Goal: Book appointment/travel/reservation

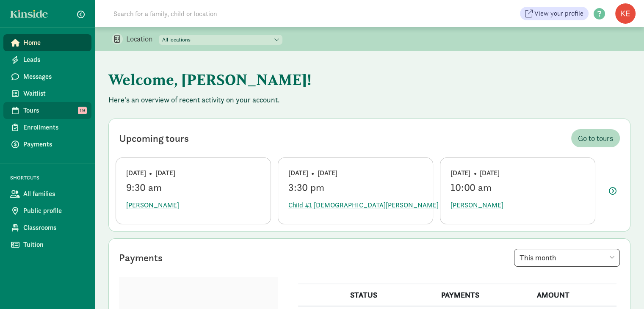
click at [51, 108] on span "Tours" at bounding box center [53, 110] width 61 height 10
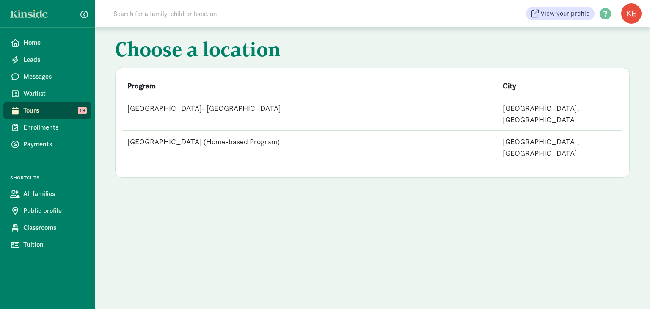
click at [252, 109] on td "[GEOGRAPHIC_DATA]- [GEOGRAPHIC_DATA]" at bounding box center [309, 114] width 375 height 34
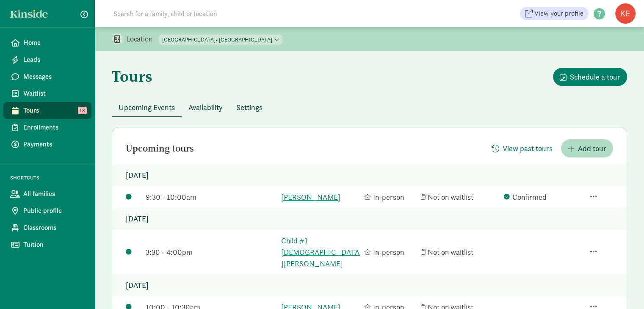
click at [205, 110] on span "Availability" at bounding box center [205, 107] width 34 height 11
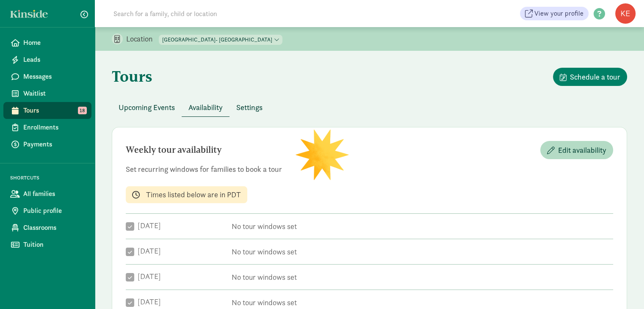
checkbox input "true"
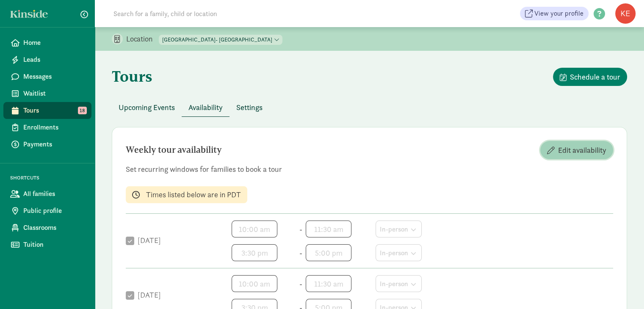
click at [585, 151] on span "Edit availability" at bounding box center [582, 149] width 48 height 11
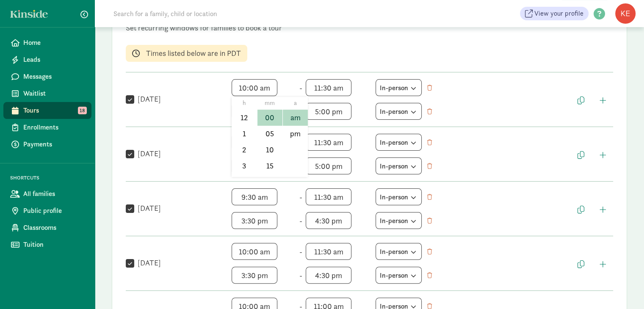
scroll to position [13, 0]
click at [257, 87] on span "10:00 am h 12 1 2 3 4 5 6 7 8 9 10 11 mm 00 05 10 15 20 25 30 35 40 45 50 55 a …" at bounding box center [263, 87] width 64 height 17
drag, startPoint x: 264, startPoint y: 105, endPoint x: 265, endPoint y: 126, distance: 21.6
click at [265, 126] on ul "mm 00 05 10 15 20 25 30 35 40 45 50 55" at bounding box center [269, 137] width 25 height 80
click at [267, 151] on li "15" at bounding box center [269, 153] width 25 height 16
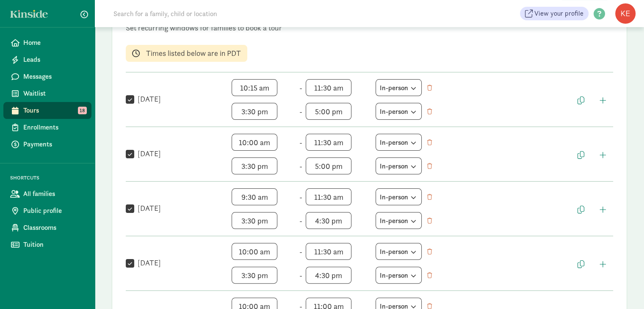
type input "10:15 am"
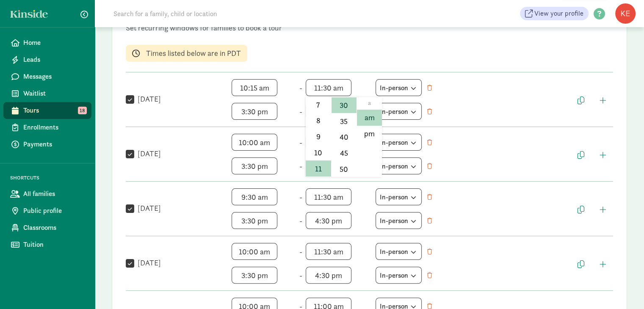
click at [348, 87] on span "11:30 am h 12 1 2 3 4 5 6 7 8 9 10 11 mm 00 05 10 15 20 25 30 35 40 45 50 55 a …" at bounding box center [338, 87] width 64 height 17
click at [314, 152] on li "10" at bounding box center [318, 153] width 25 height 16
click at [345, 88] on span "10:30 am h 12 1 2 3 4 5 6 7 8 9 10 11 mm 00 05 10 15 20 25 30 35 40 45 50 55 a …" at bounding box center [338, 87] width 64 height 17
click at [317, 166] on li "11" at bounding box center [318, 168] width 25 height 16
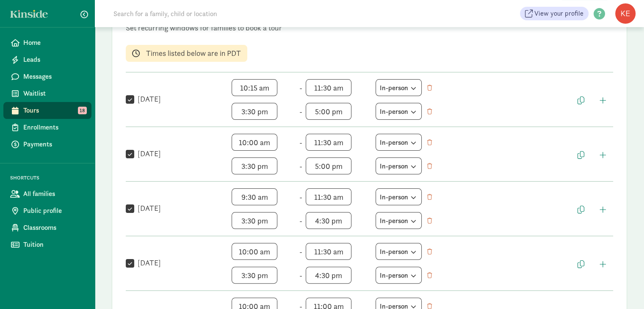
click at [347, 85] on span "11:30 am h 12 1 2 3 4 5 6 7 8 9 10 11 mm 00 05 10 15 20 25 30 35 40 45 50 55 a …" at bounding box center [338, 87] width 64 height 17
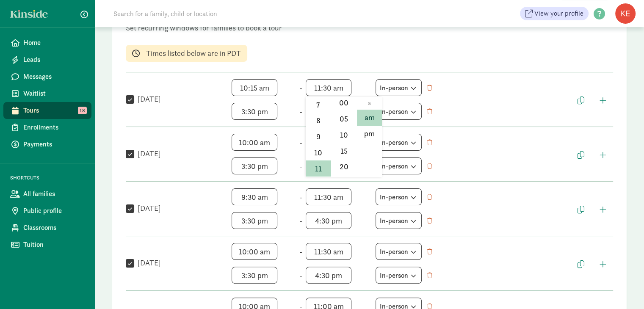
scroll to position [0, 0]
click at [340, 118] on li "00" at bounding box center [343, 118] width 25 height 16
type input "11:00 am"
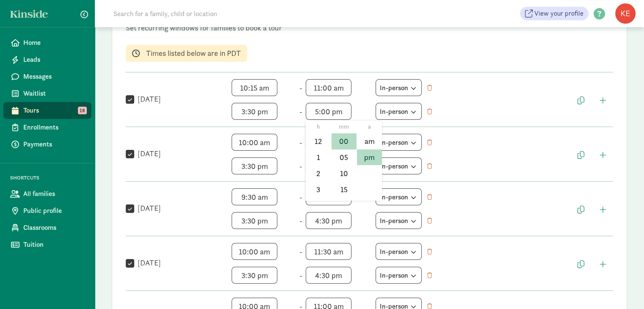
scroll to position [13, 0]
click at [347, 110] on span "5:00 pm h 12 1 2 3 4 5 6 7 8 9 10 11 mm 00 05 10 15 20 25 30 35 40 45 50 55 a a…" at bounding box center [338, 111] width 64 height 17
click at [319, 156] on li "4" at bounding box center [318, 157] width 25 height 16
type input "4:00 pm"
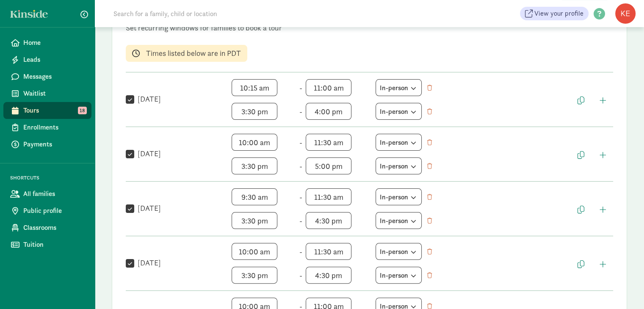
click at [363, 113] on span "4:00 pm h 12 1 2 3 4 5 6 7 8 9 10 11 mm 00 05 10 15 20 25 30 35 40 45 50 55 a a…" at bounding box center [338, 111] width 64 height 17
click at [332, 87] on span "11:00 am h 12 1 2 3 4 5 6 7 8 9 10 11 mm 00 05 10 15 20 25 30 35 40 45 50 55 a …" at bounding box center [338, 87] width 64 height 17
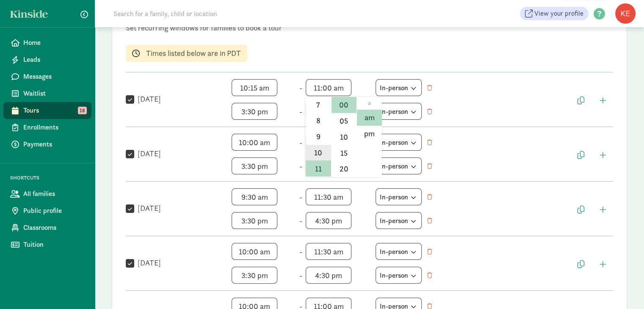
click at [315, 154] on li "10" at bounding box center [318, 153] width 25 height 16
click at [345, 89] on span "10:00 am h 12 1 2 3 4 5 6 7 8 9 10 11 mm 00 05 10 15 20 25 30 35 40 45 50 55 a …" at bounding box center [338, 87] width 64 height 17
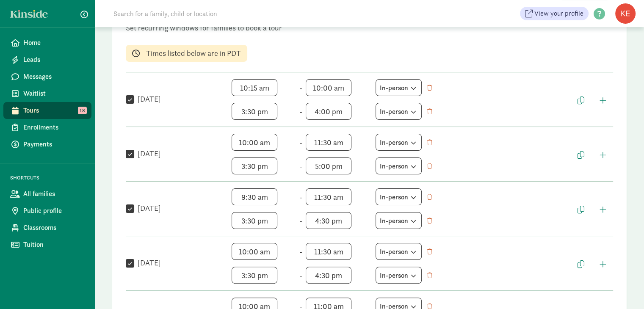
click at [353, 125] on div "Weekly tour availability Cancel Save changes Set recurring windows for families…" at bounding box center [369, 194] width 515 height 417
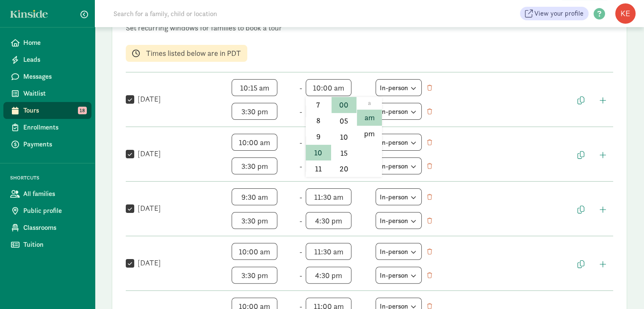
click at [338, 90] on span "10:00 am h 12 1 2 3 4 5 6 7 8 9 10 11 mm 00 05 10 15 20 25 30 35 40 45 50 55 a …" at bounding box center [338, 87] width 64 height 17
click at [342, 152] on li "30" at bounding box center [343, 150] width 25 height 16
type input "10:30 am"
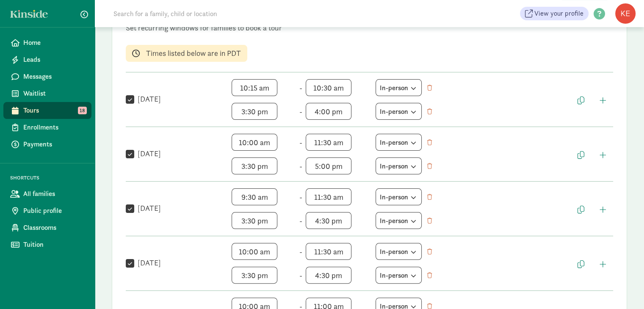
scroll to position [76, 0]
click at [347, 111] on span "4:00 pm h 12 1 2 3 4 5 6 7 8 9 10 11 mm 00 05 10 15 20 25 30 35 40 45 50 55 a a…" at bounding box center [338, 111] width 64 height 17
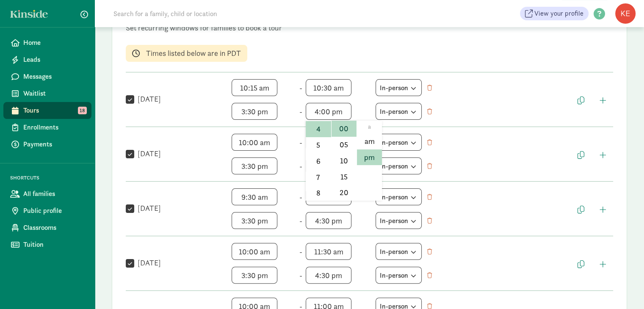
click at [361, 108] on div at bounding box center [322, 154] width 644 height 309
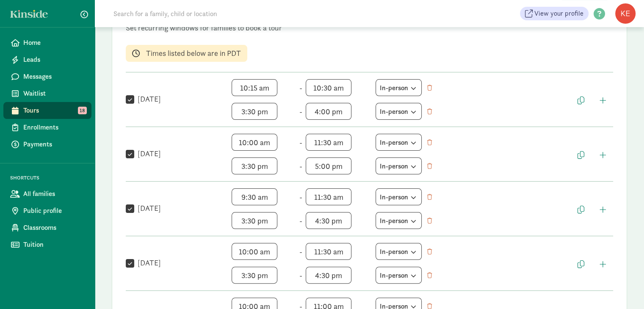
scroll to position [13, 0]
click at [266, 143] on span "10:00 am h 12 1 2 3 4 5 6 7 8 9 10 11 mm 00 05 10 15 20 25 30 35 40 45 50 55 a …" at bounding box center [263, 142] width 64 height 17
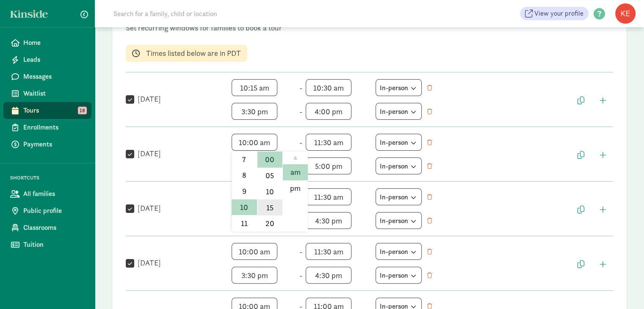
click at [269, 204] on li "15" at bounding box center [269, 207] width 25 height 16
type input "10:15 am"
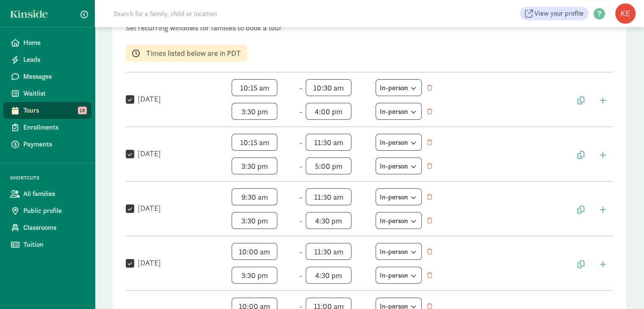
scroll to position [108, 0]
click at [350, 140] on span "11:30 am h 12 1 2 3 4 5 6 7 8 9 10 11 mm 00 05 10 15 20 25 30 35 40 45 50 55 a …" at bounding box center [338, 142] width 64 height 17
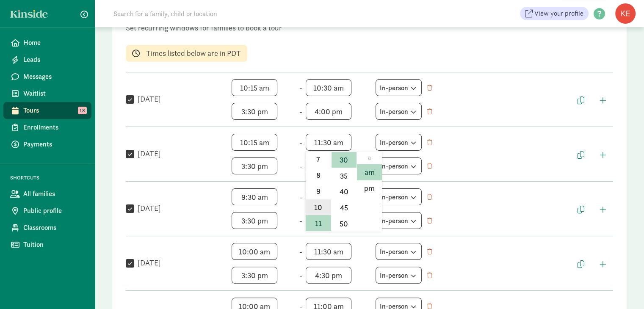
click at [313, 205] on li "10" at bounding box center [318, 207] width 25 height 16
type input "10:30 am"
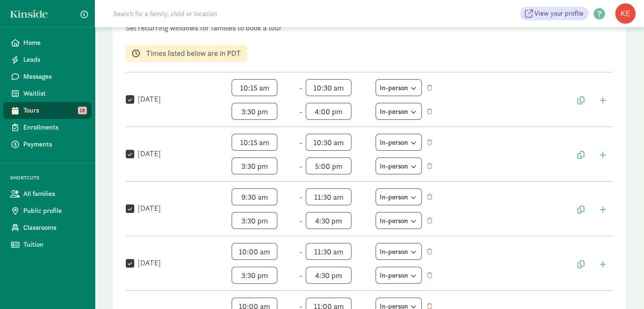
scroll to position [13, 0]
click at [347, 166] on span "5:00 pm h 12 1 2 3 4 5 6 7 8 9 10 11 mm 00 05 10 15 20 25 30 35 40 45 50 55 a a…" at bounding box center [338, 165] width 64 height 17
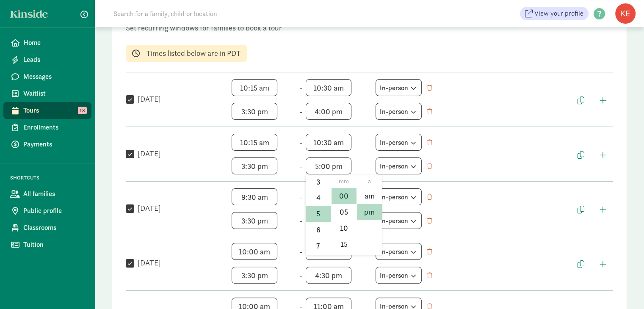
scroll to position [61, 0]
click at [317, 199] on li "4" at bounding box center [318, 199] width 25 height 16
type input "4:00 pm"
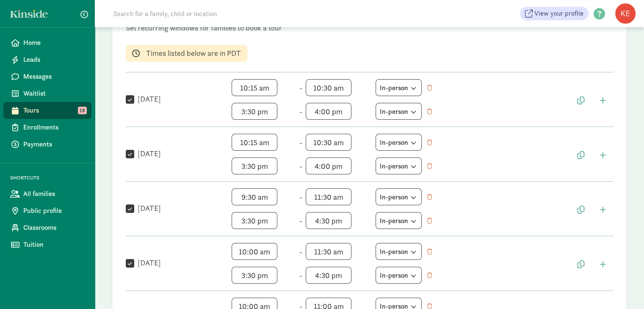
click at [287, 204] on span "9:30 am h 12 1 2 3 4 5 6 7 8 9 10 11 mm 00 05 10 15 20 25 30 35 40 45 50 55 a a…" at bounding box center [263, 196] width 64 height 17
click at [345, 196] on span "11:30 am h 12 1 2 3 4 5 6 7 8 9 10 11 mm 00 05 10 15 20 25 30 35 40 45 50 55 a …" at bounding box center [338, 196] width 64 height 17
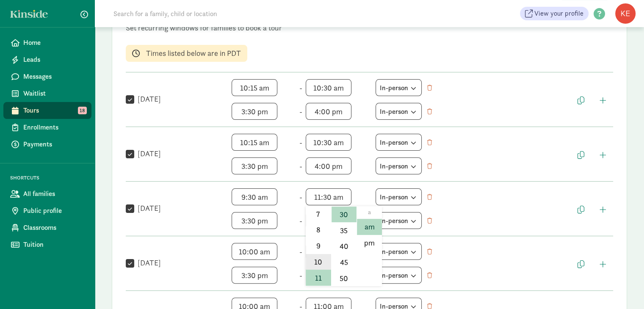
click at [313, 261] on li "10" at bounding box center [318, 262] width 25 height 16
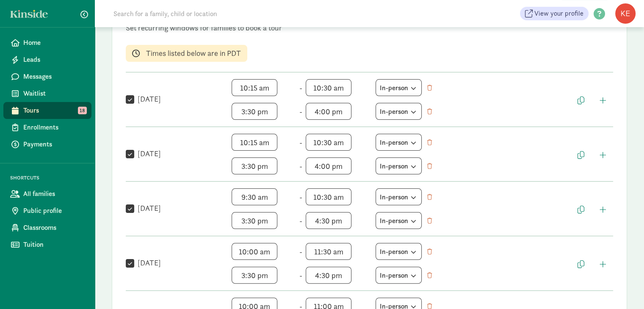
click at [344, 197] on span "10:30 am h 12 1 2 3 4 5 6 7 8 9 10 11 mm 00 05 10 15 20 25 30 35 40 45 50 55 a …" at bounding box center [338, 196] width 64 height 17
click at [353, 256] on div "Weekly tour availability Cancel Save changes Set recurring windows for families…" at bounding box center [369, 194] width 515 height 417
click at [342, 194] on span "10:30 am h 12 1 2 3 4 5 6 7 8 9 10 11 mm 00 05 10 15 20 25 30 35 40 45 50 55 a …" at bounding box center [338, 196] width 64 height 17
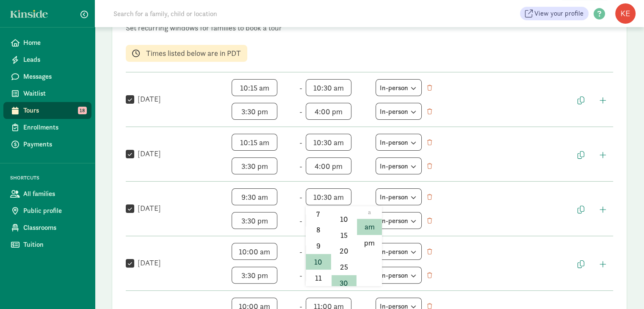
scroll to position [24, 0]
click at [343, 251] on li "15" at bounding box center [343, 251] width 25 height 16
type input "10:15 am"
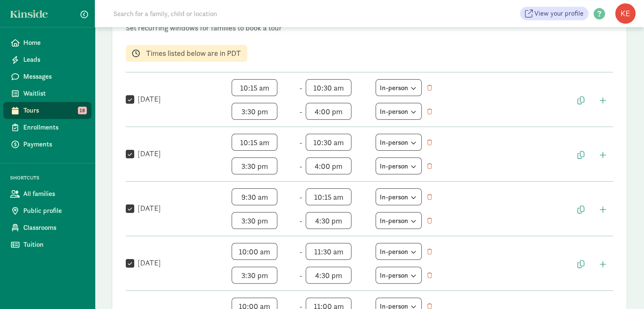
click at [359, 222] on span "4:30 pm h 12 1 2 3 4 5 6 7 8 9 10 11 mm 00 05 10 15 20 25 30 35 40 45 50 55 a a…" at bounding box center [338, 220] width 64 height 17
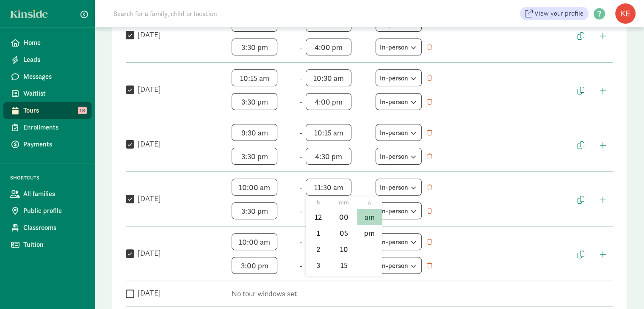
scroll to position [108, 0]
click at [349, 187] on span "11:30 am h 12 1 2 3 4 5 6 7 8 9 10 11 mm 00 05 10 15 20 25 30 35 40 45 50 55 a …" at bounding box center [338, 187] width 64 height 17
click at [314, 248] on li "10" at bounding box center [318, 252] width 25 height 16
click at [347, 189] on span "10:30 am h 12 1 2 3 4 5 6 7 8 9 10 11 mm 00 05 10 15 20 25 30 35 40 45 50 55 a …" at bounding box center [338, 187] width 64 height 17
click at [343, 251] on li "45" at bounding box center [343, 253] width 25 height 16
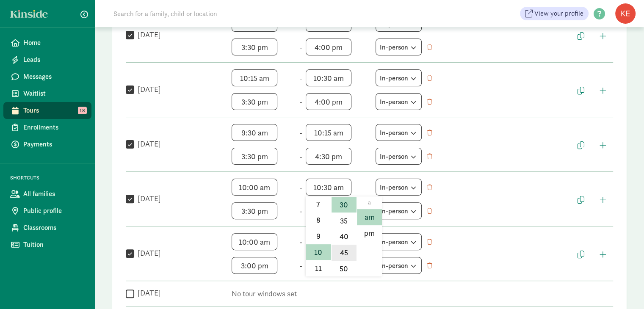
type input "10:45 am"
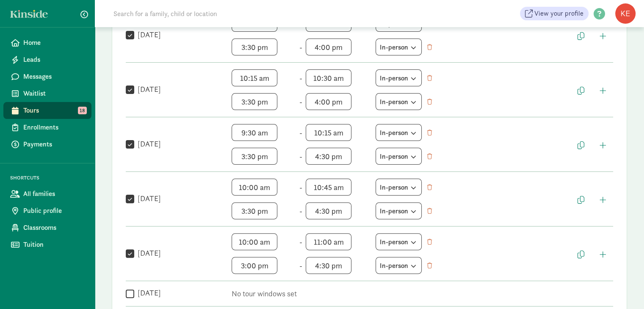
click at [344, 211] on span "4:30 pm h 12 1 2 3 4 5 6 7 8 9 10 11 mm 00 05 10 15 20 25 30 35 40 45 50 55 a a…" at bounding box center [338, 210] width 64 height 17
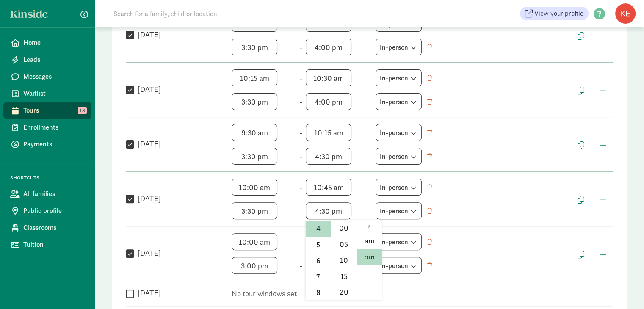
scroll to position [7, 0]
click at [341, 233] on li "00" at bounding box center [343, 234] width 25 height 16
type input "4:00 pm"
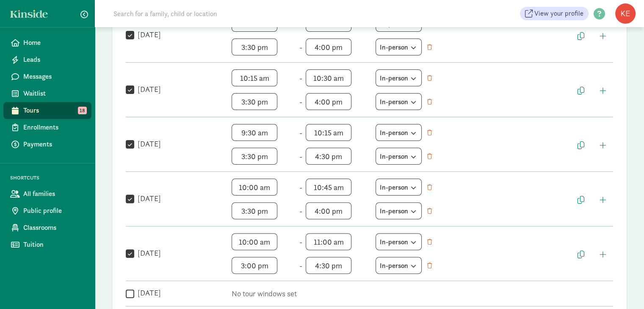
click at [354, 207] on span "4:00 pm h 12 1 2 3 4 5 6 7 8 9 10 11 mm 00 05 10 15 20 25 30 35 40 45 50 55 a a…" at bounding box center [338, 210] width 64 height 17
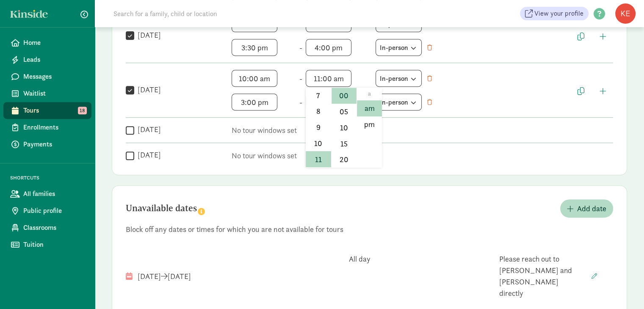
click at [348, 87] on span "11:00 am h 12 1 2 3 4 5 6 7 8 9 10 11 mm 00 05 10 15 20 25 30 35 40 45 50 55 a …" at bounding box center [338, 78] width 64 height 17
click at [314, 141] on li "10" at bounding box center [318, 143] width 25 height 16
click at [346, 78] on span "10:00 am h 12 1 2 3 4 5 6 7 8 9 10 11 mm 00 05 10 15 20 25 30 35 40 45 50 55 a …" at bounding box center [338, 78] width 64 height 17
click at [341, 110] on li "30" at bounding box center [343, 107] width 25 height 16
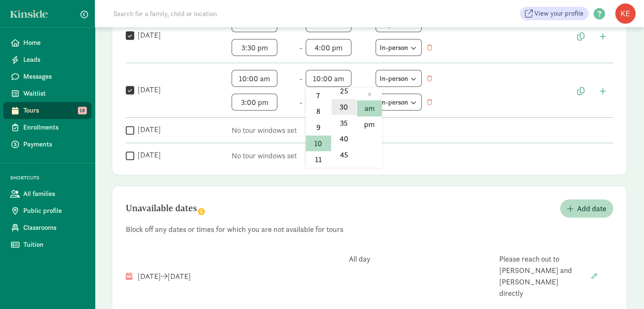
type input "10:30 am"
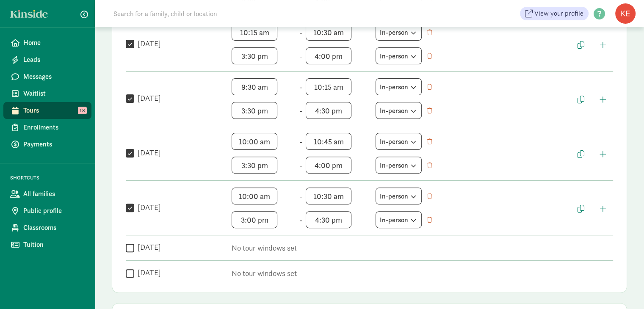
scroll to position [108, 0]
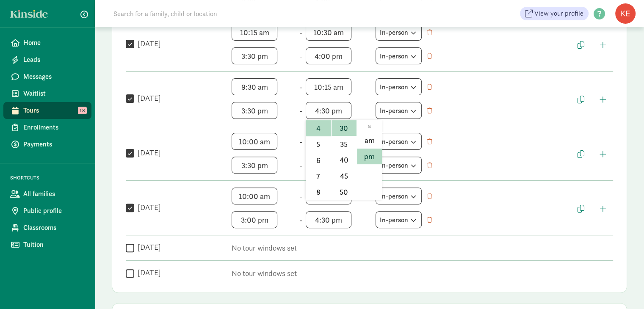
click at [345, 112] on span "4:30 pm h 12 1 2 3 4 5 6 7 8 9 10 11 mm 00 05 10 15 20 25 30 35 40 45 50 55 a a…" at bounding box center [338, 110] width 64 height 17
click at [343, 138] on li "00" at bounding box center [343, 140] width 25 height 16
type input "4:00 pm"
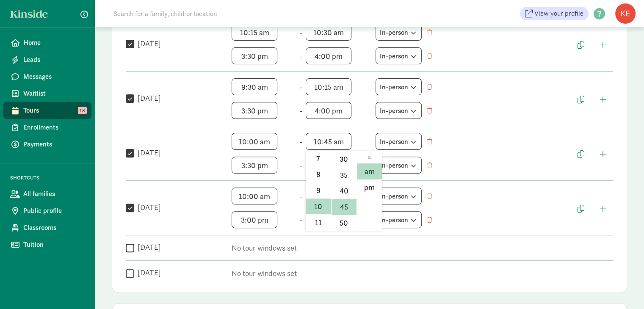
scroll to position [125, 0]
click at [348, 141] on span "10:45 am h 12 1 2 3 4 5 6 7 8 9 10 11 mm 00 05 10 15 20 25 30 35 40 45 50 55 a …" at bounding box center [338, 141] width 64 height 17
click at [344, 161] on li "30" at bounding box center [343, 159] width 25 height 16
type input "10:30 am"
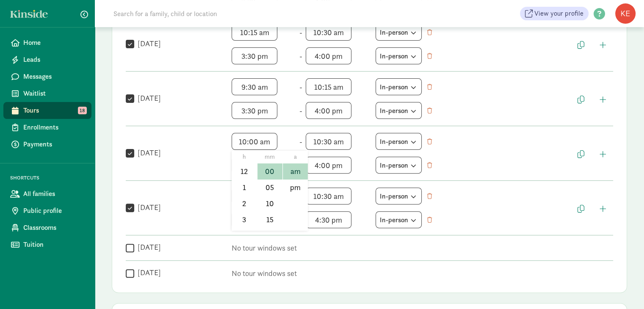
scroll to position [13, 0]
click at [273, 140] on span "10:00 am h 12 1 2 3 4 5 6 7 8 9 10 11 mm 00 05 10 15 20 25 30 35 40 45 50 55 a …" at bounding box center [263, 141] width 64 height 17
click at [265, 203] on li "15" at bounding box center [269, 206] width 25 height 16
type input "10:15 am"
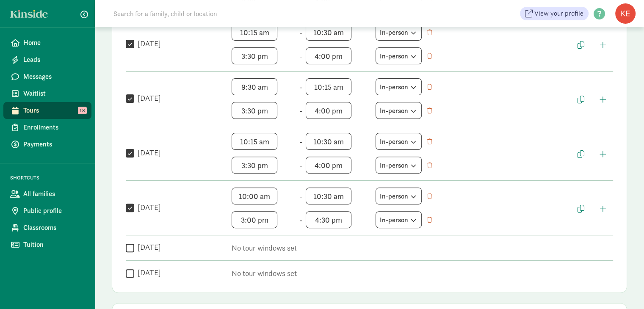
scroll to position [108, 0]
click at [350, 141] on span "10:30 am h 12 1 2 3 4 5 6 7 8 9 10 11 mm 00 05 10 15 20 25 30 35 40 45 50 55 a …" at bounding box center [338, 141] width 64 height 17
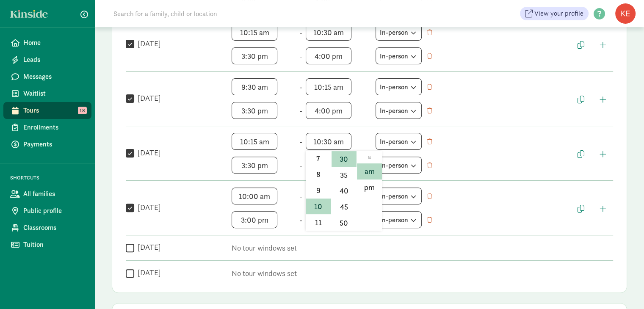
click at [359, 127] on div at bounding box center [322, 154] width 644 height 309
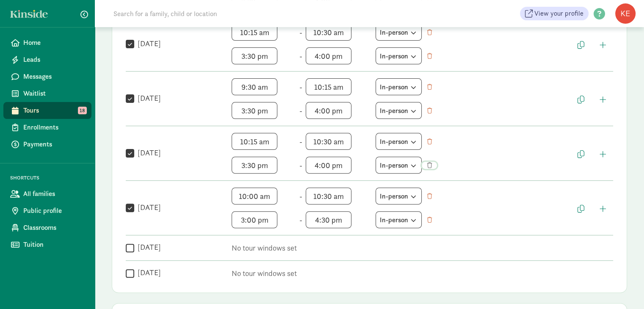
click at [429, 165] on span "button" at bounding box center [429, 165] width 5 height 6
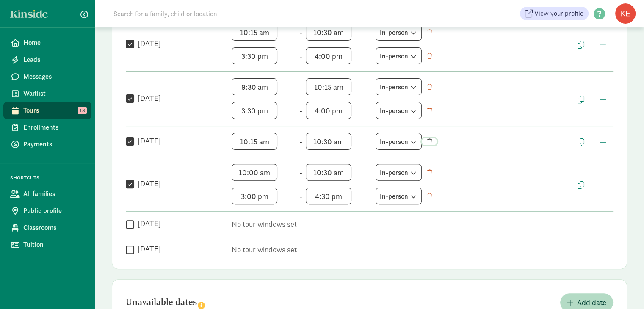
click at [429, 141] on span "button" at bounding box center [429, 142] width 5 height 6
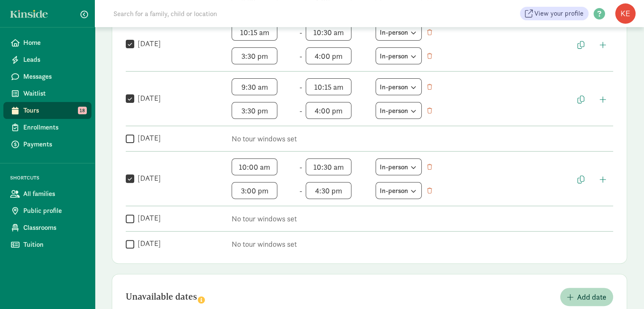
click at [130, 137] on input "Thursday" at bounding box center [130, 138] width 8 height 11
checkbox input "true"
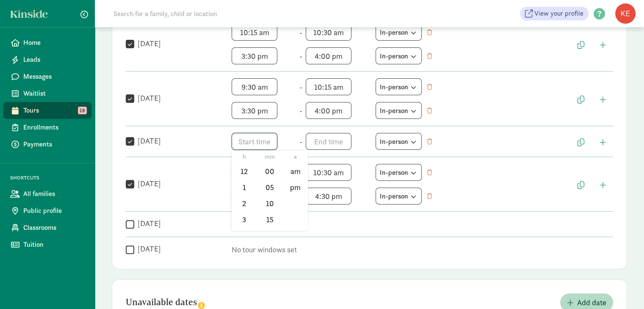
click at [239, 141] on span "h 12 1 2 3 4 5 6 7 8 9 10 11 mm 00 05 10 15 20 25 30 35 40 45 50 55 a am pm" at bounding box center [263, 141] width 64 height 17
click at [253, 171] on div "Weekly tour availability Cancel Save changes Set recurring windows for families…" at bounding box center [369, 73] width 515 height 394
click at [245, 142] on span "h 12 1 2 3 4 5 6 7 8 9 10 11 mm 00 05 10 15 20 25 30 35 40 45 50 55 a am pm" at bounding box center [263, 141] width 64 height 17
click at [251, 175] on div "Weekly tour availability Cancel Save changes Set recurring windows for families…" at bounding box center [369, 73] width 515 height 394
click at [247, 139] on span "h 12 1 2 3 4 5 6 7 8 9 10 11 mm 00 05 10 15 20 25 30 35 40 45 50 55 a am pm" at bounding box center [263, 141] width 64 height 17
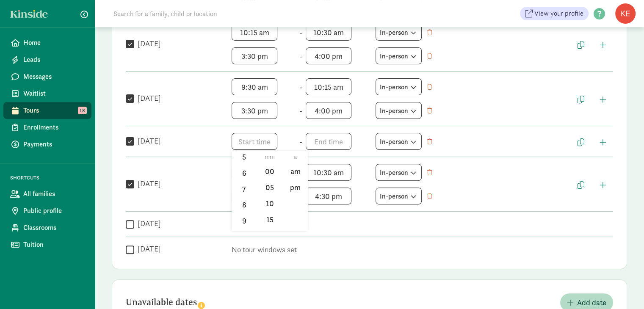
scroll to position [115, 0]
click at [242, 210] on li "10" at bounding box center [243, 216] width 25 height 16
click at [269, 219] on li "15" at bounding box center [269, 219] width 25 height 16
click at [294, 171] on li "am" at bounding box center [295, 171] width 25 height 16
type input "10:15 am"
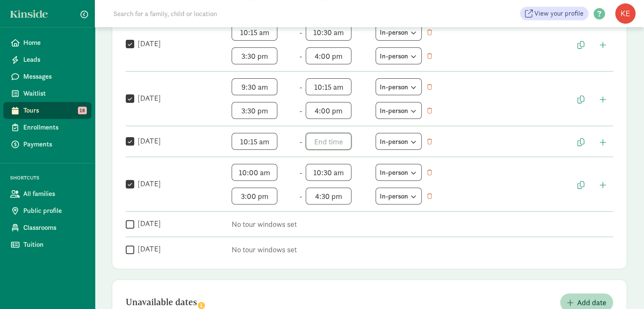
click at [317, 142] on span "h 12 1 2 3 4 5 6 7 8 9 10 11 mm 00 05 10 15 20 25 30 35 40 45 50 55 a am pm" at bounding box center [338, 141] width 64 height 17
click at [314, 204] on li "10" at bounding box center [318, 207] width 25 height 16
click at [343, 185] on li "30" at bounding box center [343, 183] width 25 height 16
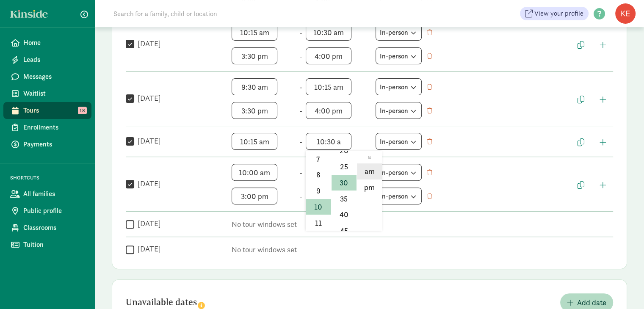
click at [366, 171] on li "am" at bounding box center [369, 171] width 25 height 16
type input "10:30 am"
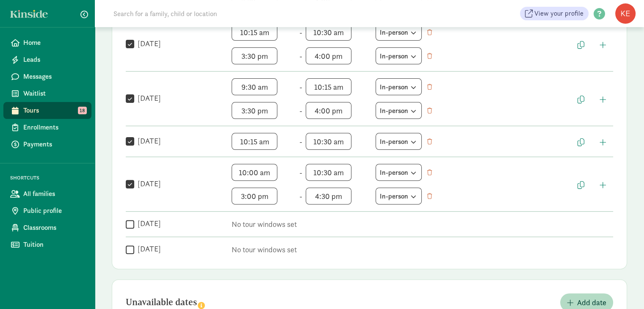
click at [464, 137] on div "10:15 am h 12 1 2 3 4 5 6 7 8 9 10 11 mm 00 05 10 15 20 25 30 35 40 45 50 55 a …" at bounding box center [400, 141] width 339 height 17
click at [344, 197] on span "4:30 pm h 12 1 2 3 4 5 6 7 8 9 10 11 mm 00 05 10 15 20 25 30 35 40 45 50 55 a a…" at bounding box center [338, 195] width 64 height 17
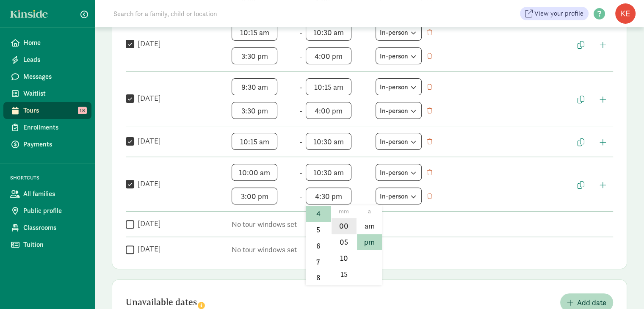
click at [340, 223] on li "00" at bounding box center [343, 226] width 25 height 16
type input "4:00 pm"
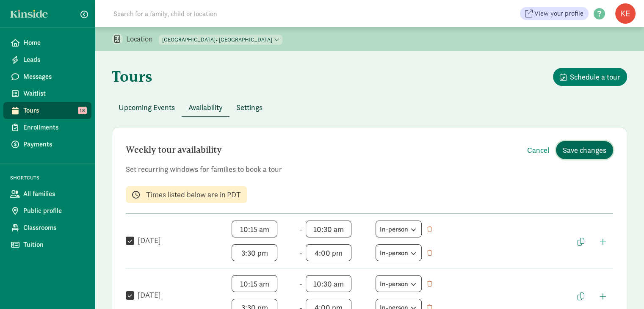
click at [588, 149] on span "Save changes" at bounding box center [584, 149] width 44 height 11
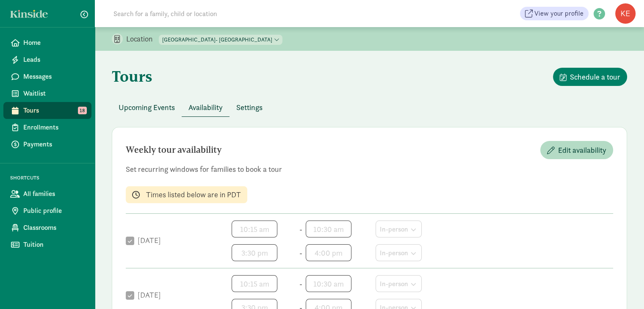
click at [330, 172] on p "Set recurring windows for families to book a tour" at bounding box center [369, 169] width 487 height 10
